Goal: Check status: Check status

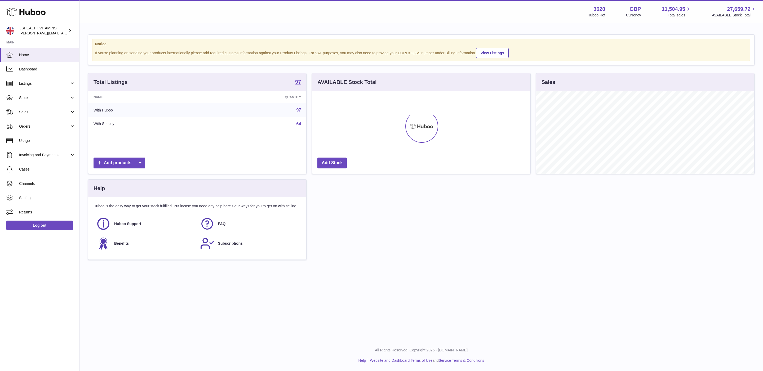
scroll to position [83, 218]
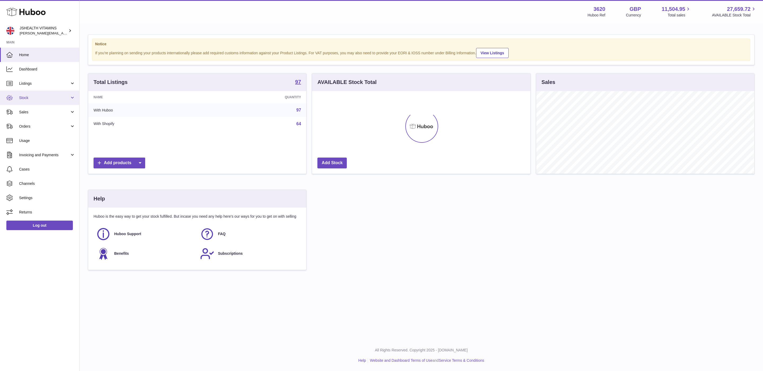
click at [47, 102] on link "Stock" at bounding box center [39, 98] width 79 height 14
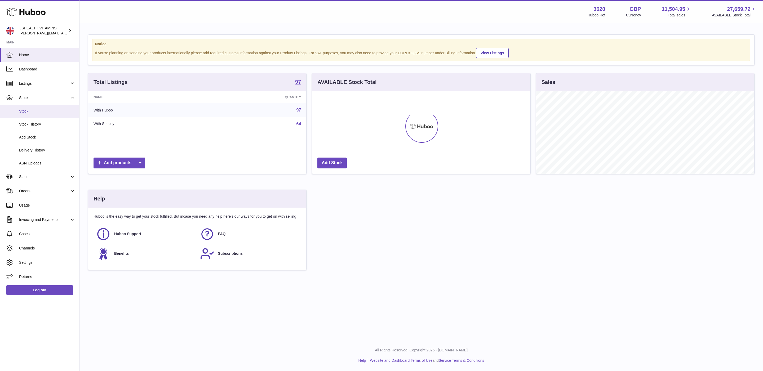
click at [42, 111] on span "Stock" at bounding box center [47, 111] width 56 height 5
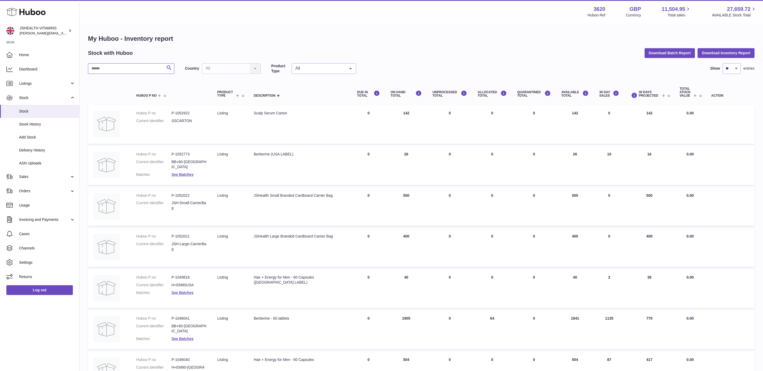
click at [122, 70] on input "text" at bounding box center [131, 68] width 86 height 11
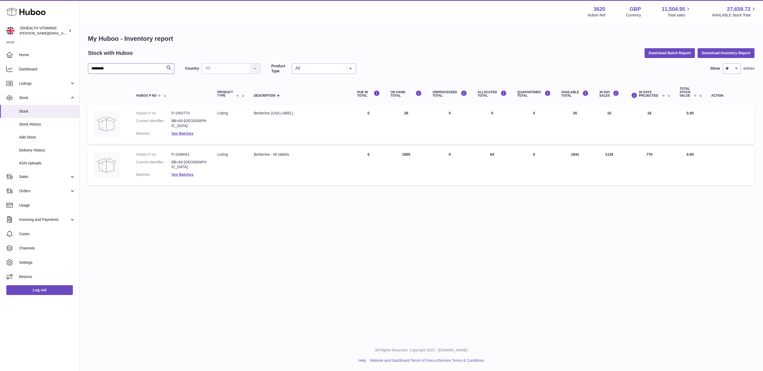
type input "*********"
drag, startPoint x: 571, startPoint y: 153, endPoint x: 562, endPoint y: 153, distance: 9.0
click at [562, 153] on td "AVAILABLE Total 1841" at bounding box center [575, 166] width 38 height 39
click at [40, 290] on link "Log out" at bounding box center [39, 290] width 66 height 10
